Goal: Find specific page/section: Find specific page/section

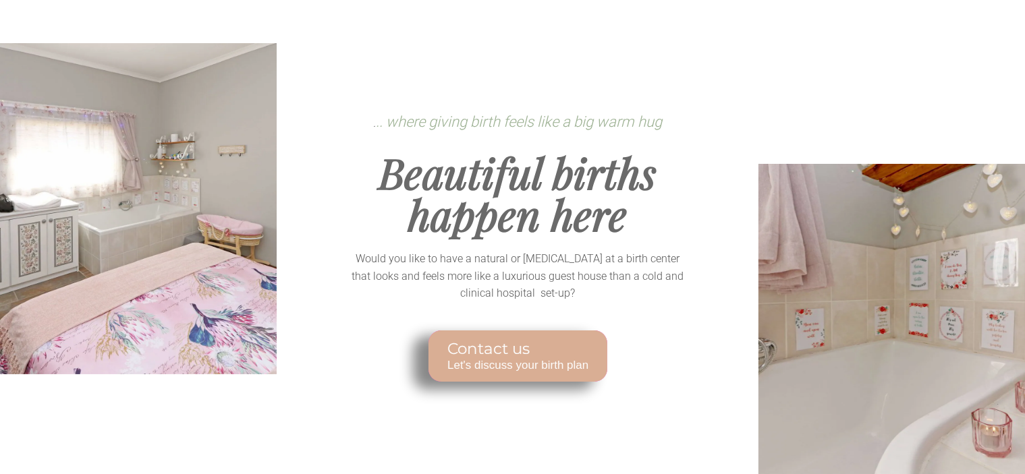
click at [536, 359] on span "Let's discuss your birth plan" at bounding box center [517, 365] width 141 height 13
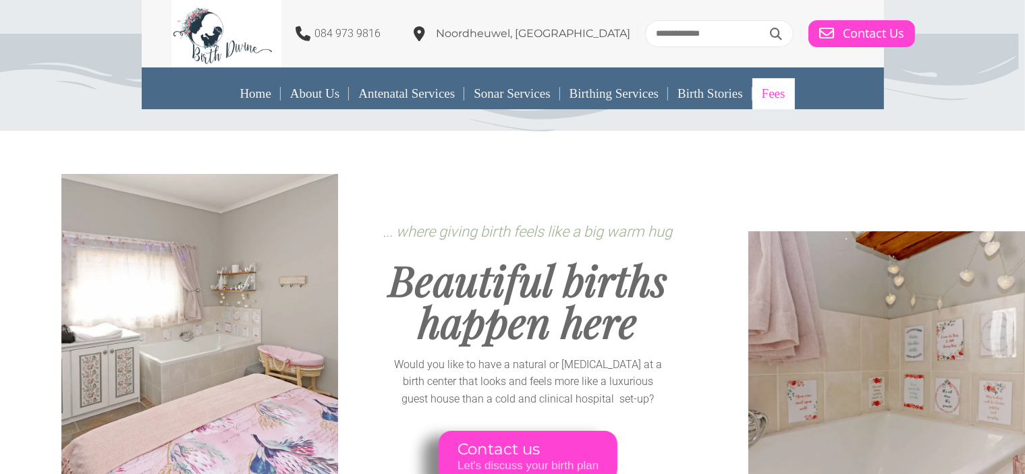
click at [777, 93] on link "Fees" at bounding box center [773, 93] width 43 height 31
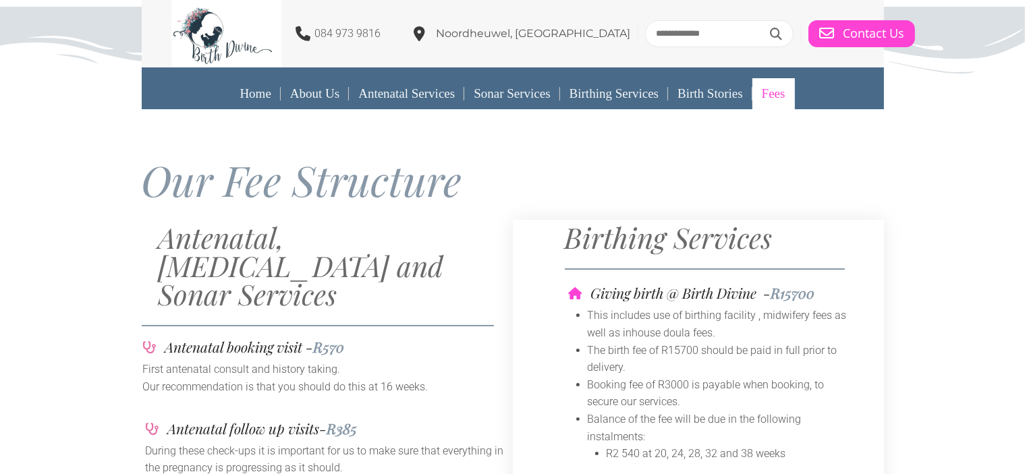
click at [86, 64] on icon at bounding box center [512, 57] width 1025 height 101
